Goal: Task Accomplishment & Management: Use online tool/utility

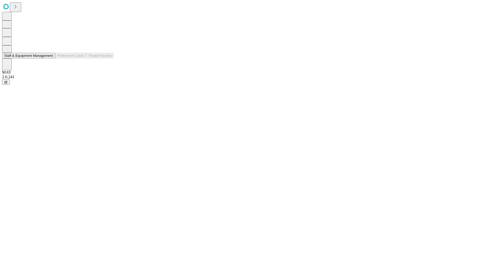
click at [49, 58] on button "Staff & Equipment Management" at bounding box center [28, 55] width 53 height 5
